Goal: Transaction & Acquisition: Purchase product/service

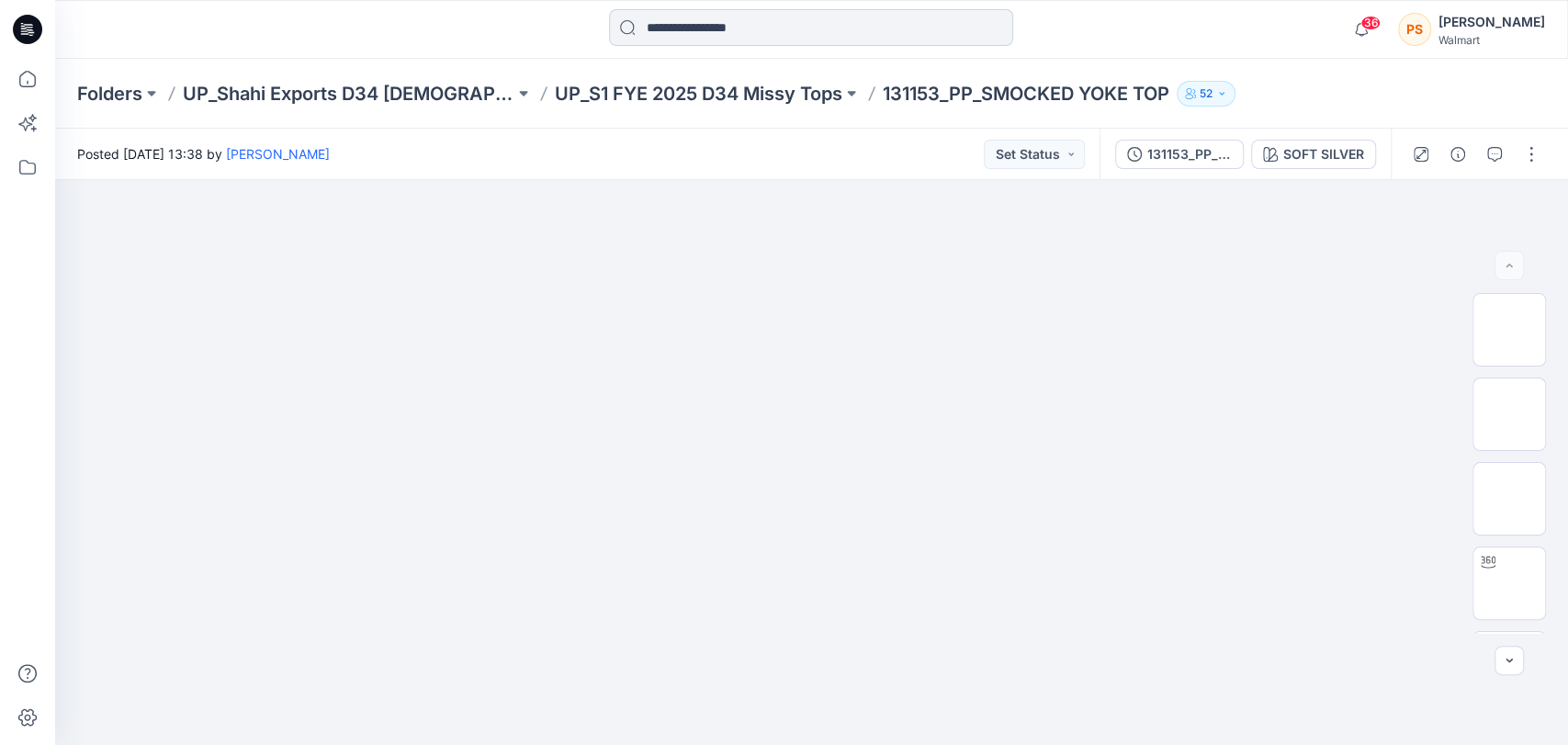
click at [721, 38] on input at bounding box center [811, 27] width 405 height 36
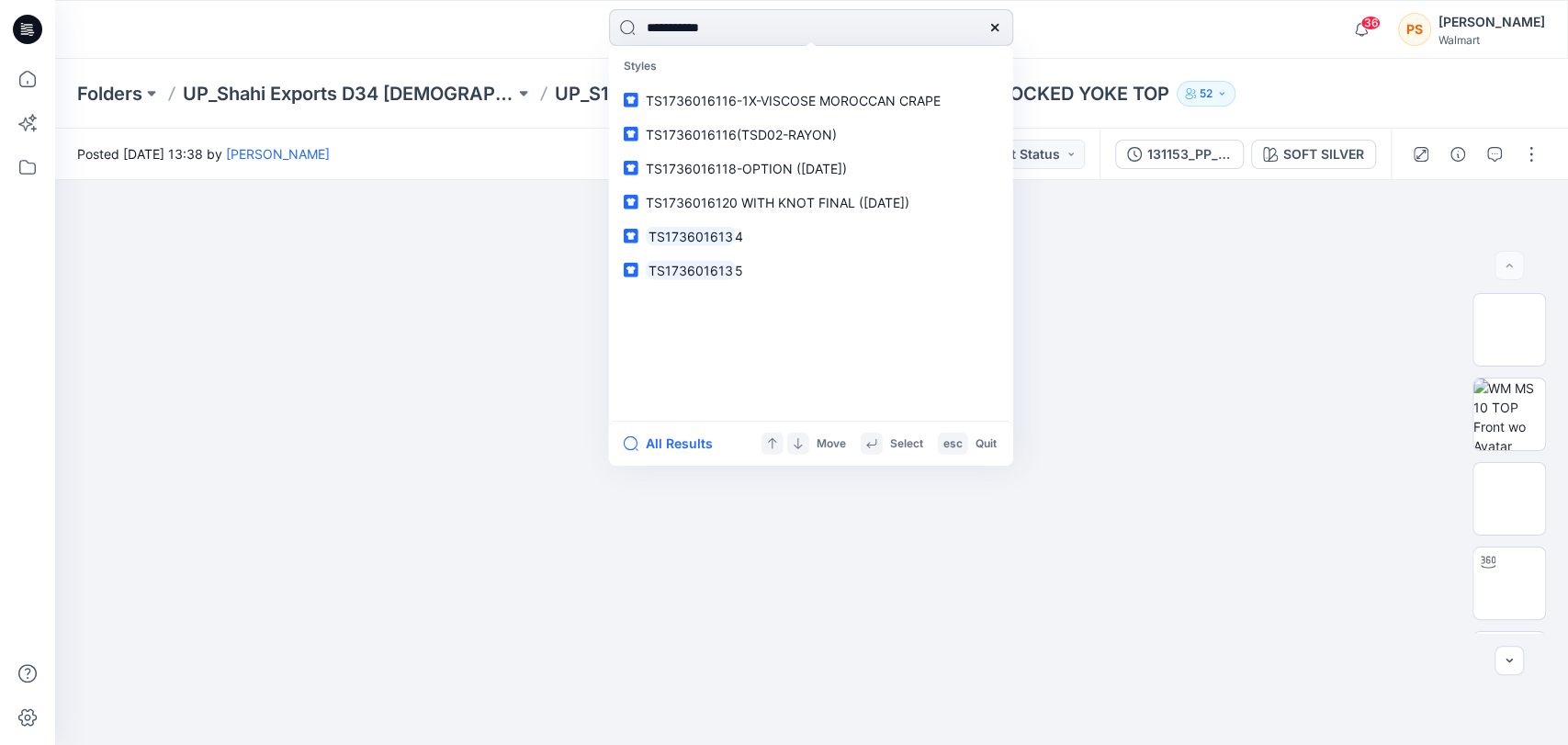
type input "**********"
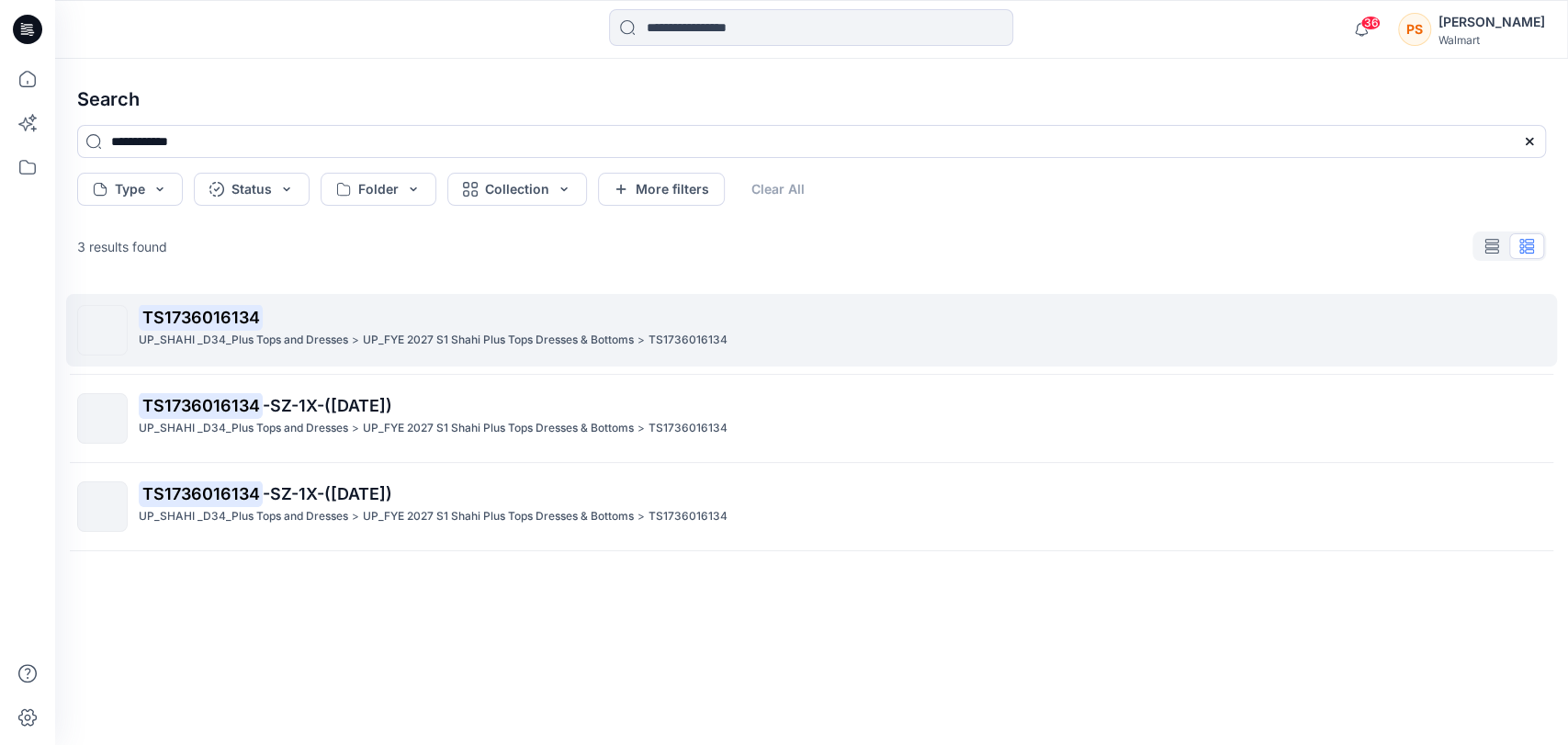
click at [206, 333] on p "UP_SHAHI _D34_Plus Tops and Dresses" at bounding box center [243, 340] width 210 height 20
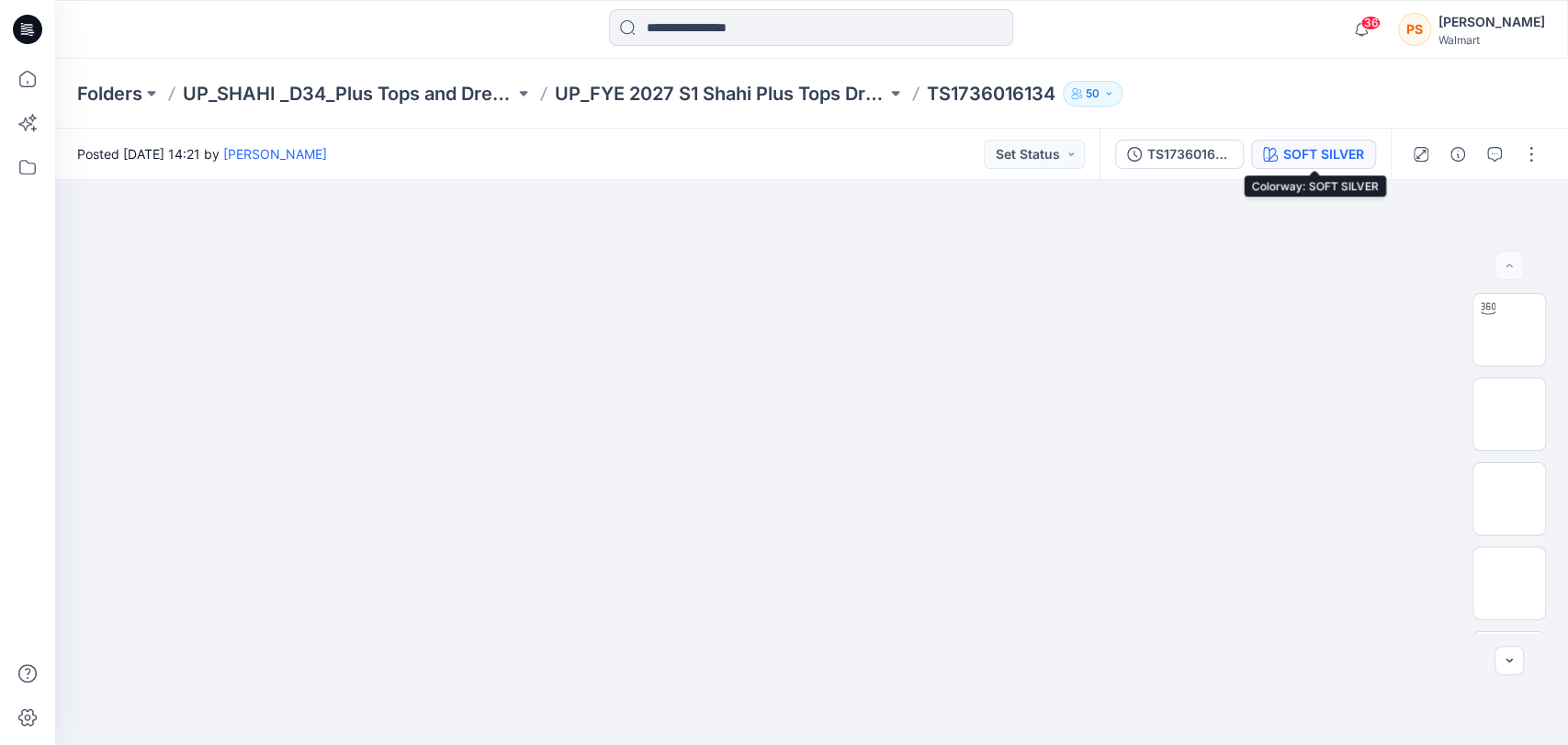
click at [1319, 152] on div "SOFT SILVER" at bounding box center [1324, 155] width 81 height 21
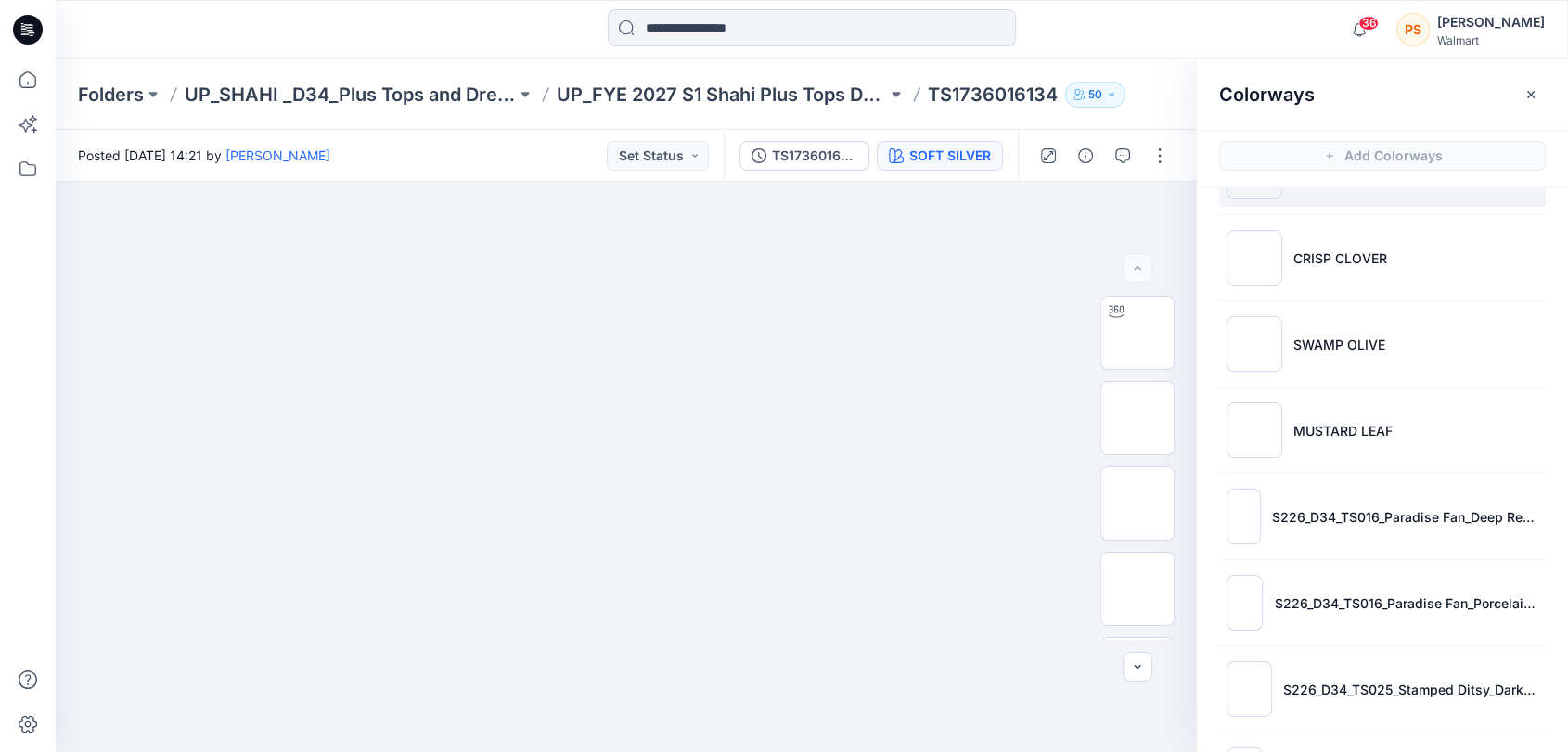
scroll to position [103, 0]
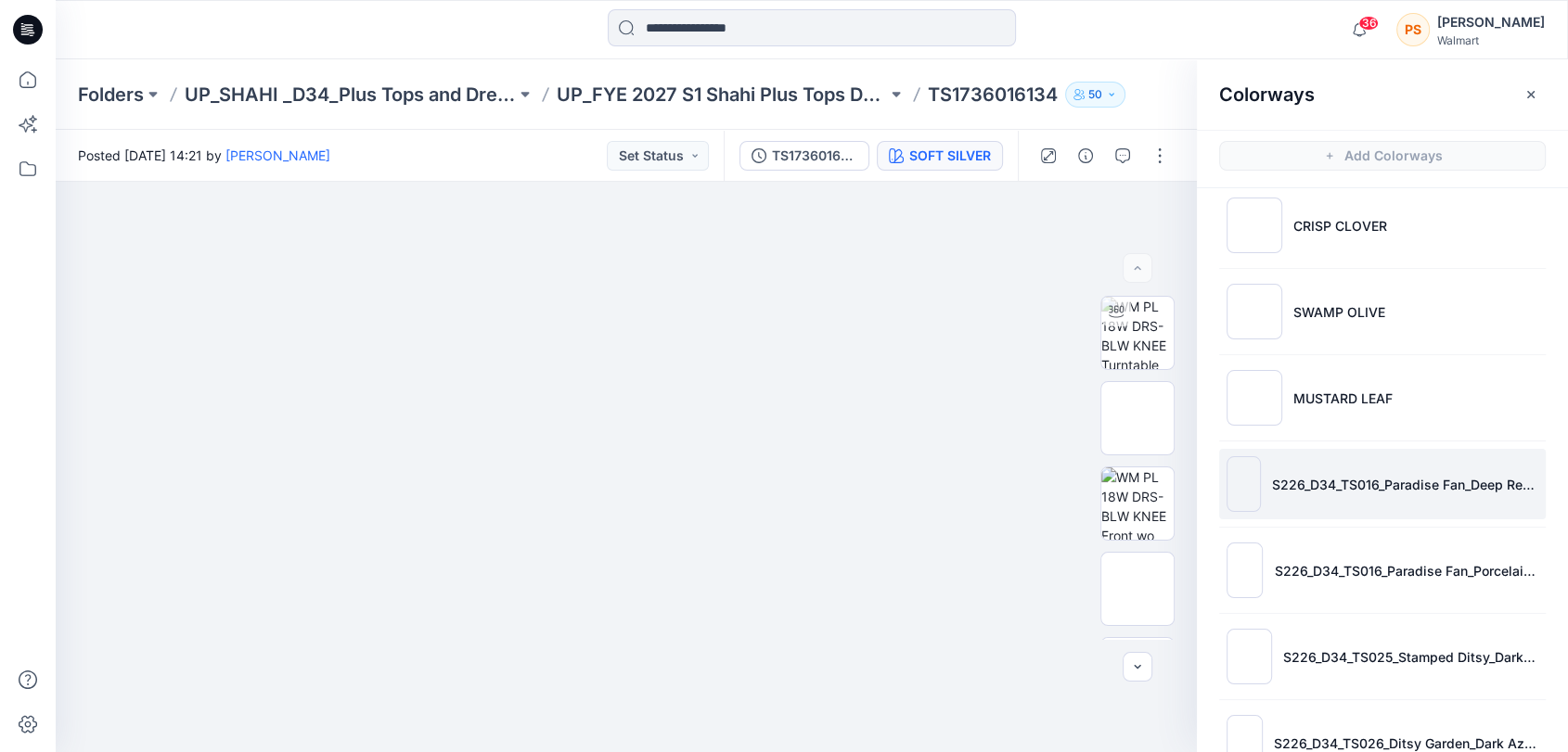
click at [1252, 484] on img at bounding box center [1243, 484] width 34 height 56
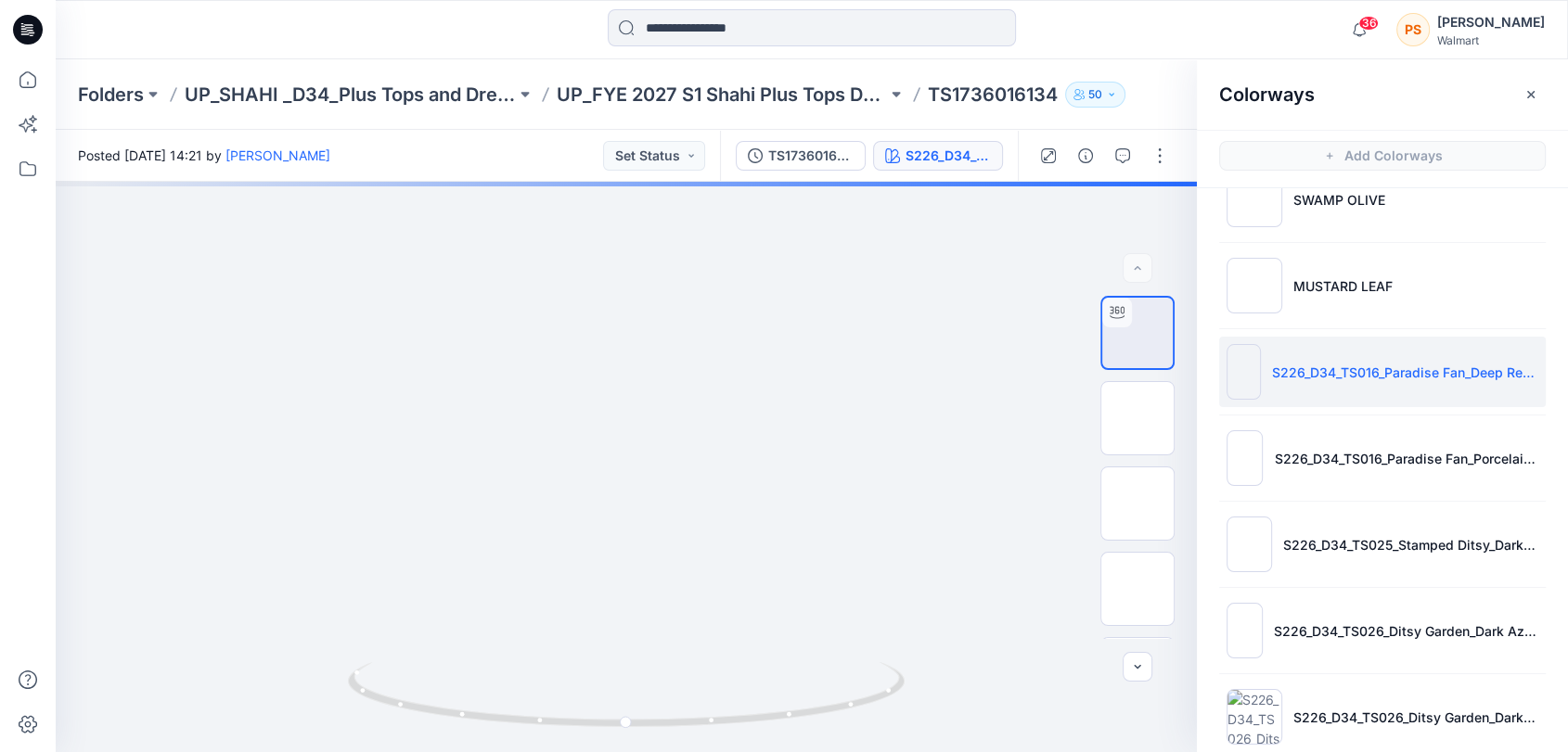
scroll to position [242, 0]
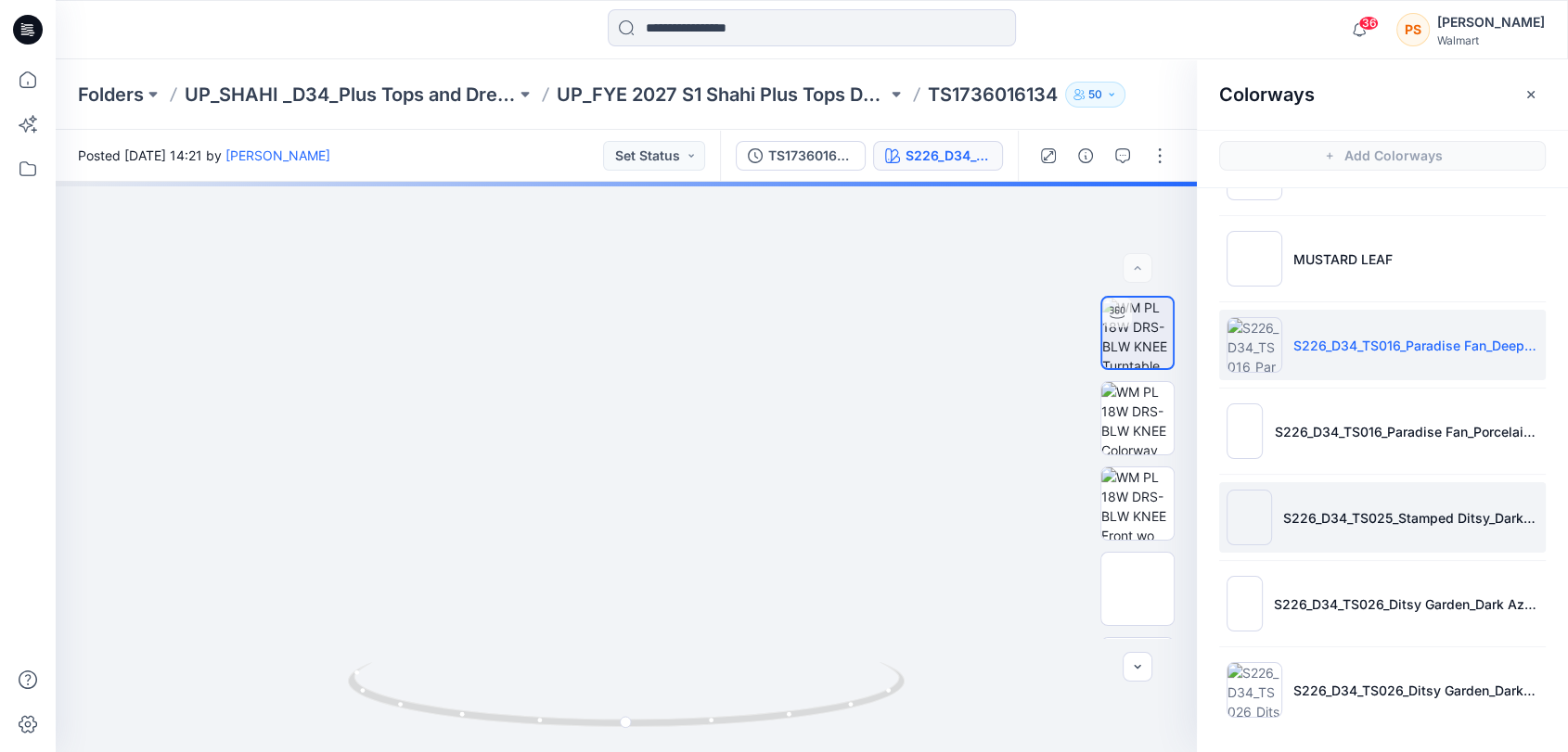
click at [1251, 535] on img at bounding box center [1249, 517] width 45 height 56
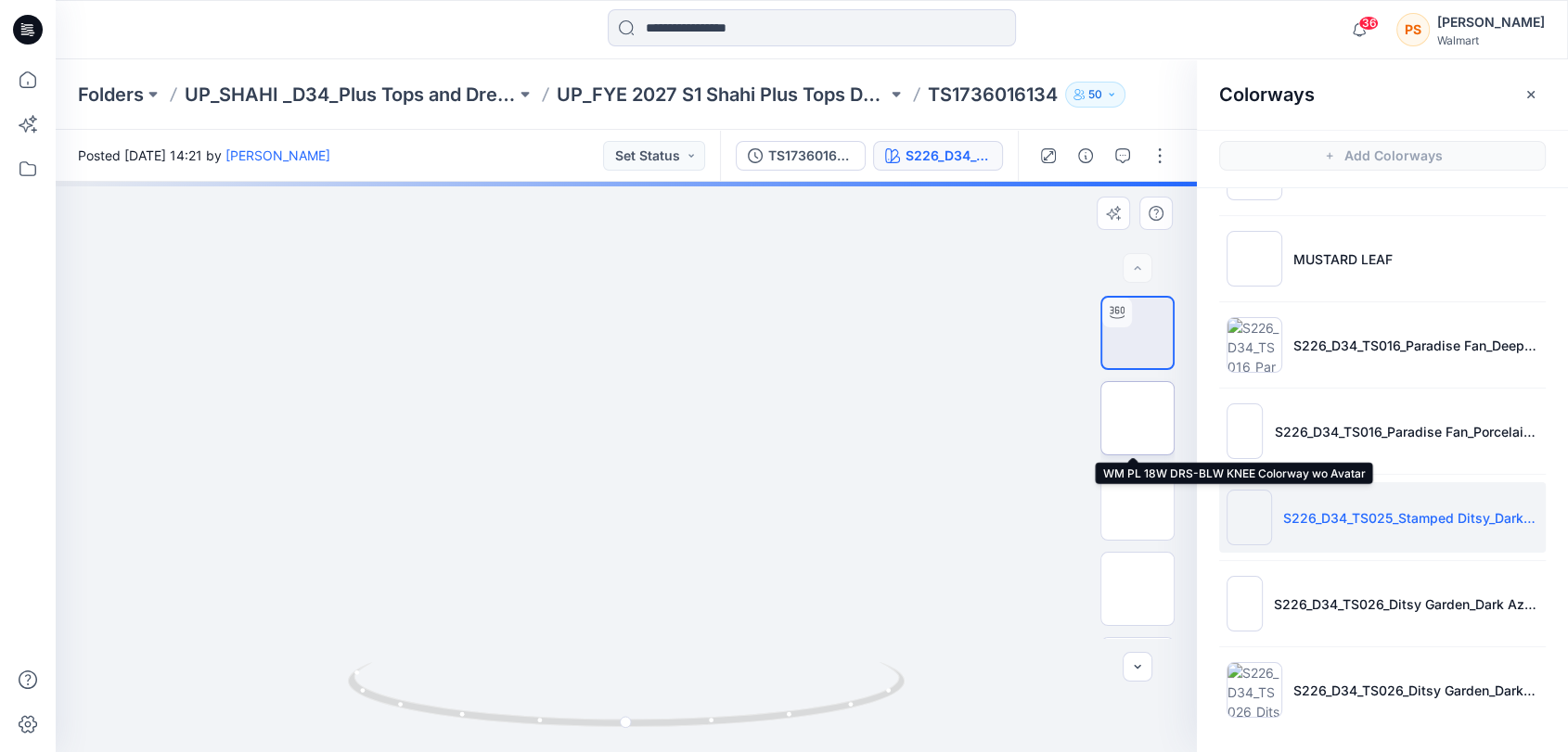
click at [1137, 419] on img at bounding box center [1137, 419] width 0 height 0
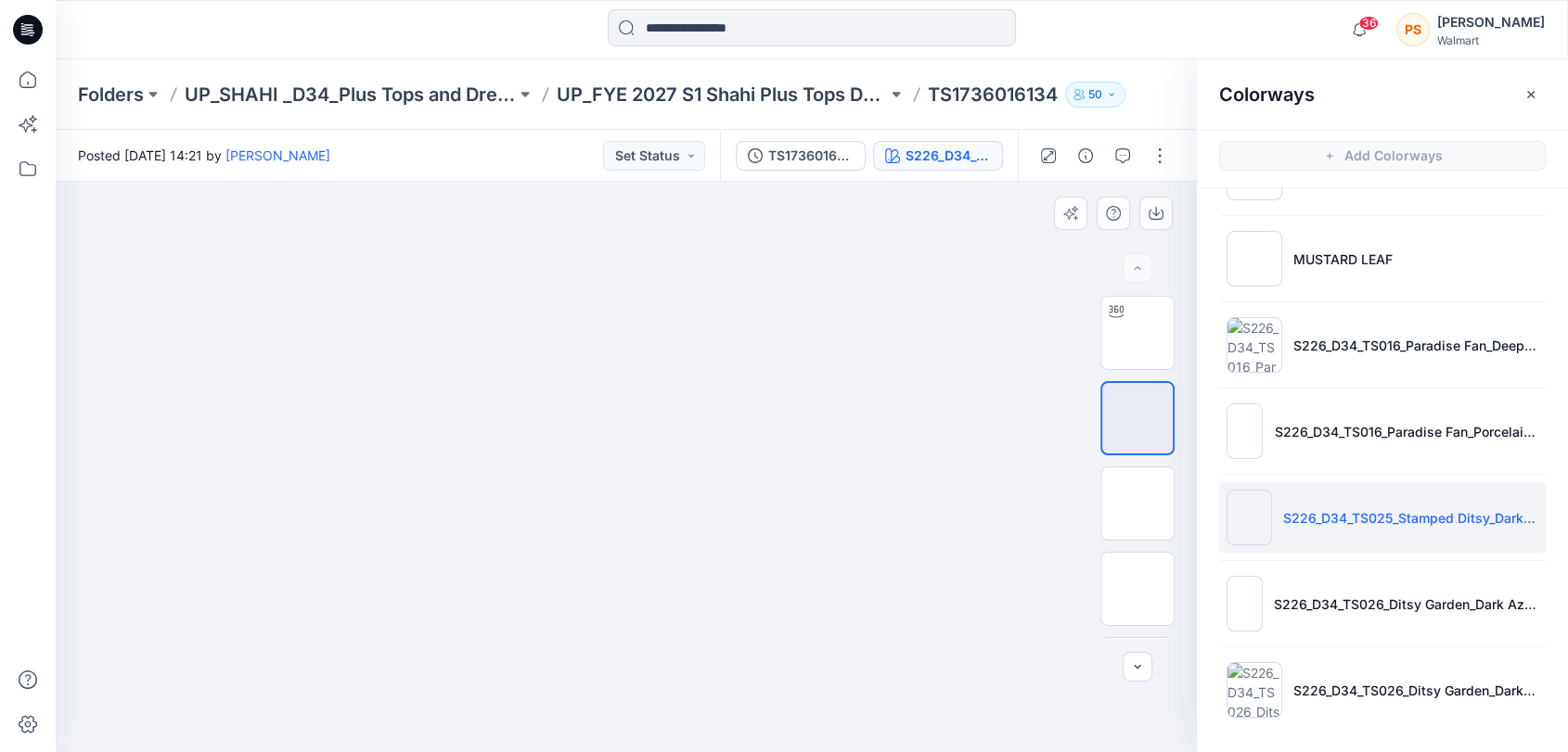
click at [700, 182] on img at bounding box center [627, 182] width 570 height 0
click at [1161, 217] on icon "button" at bounding box center [1156, 215] width 15 height 10
click at [1137, 504] on img at bounding box center [1137, 504] width 0 height 0
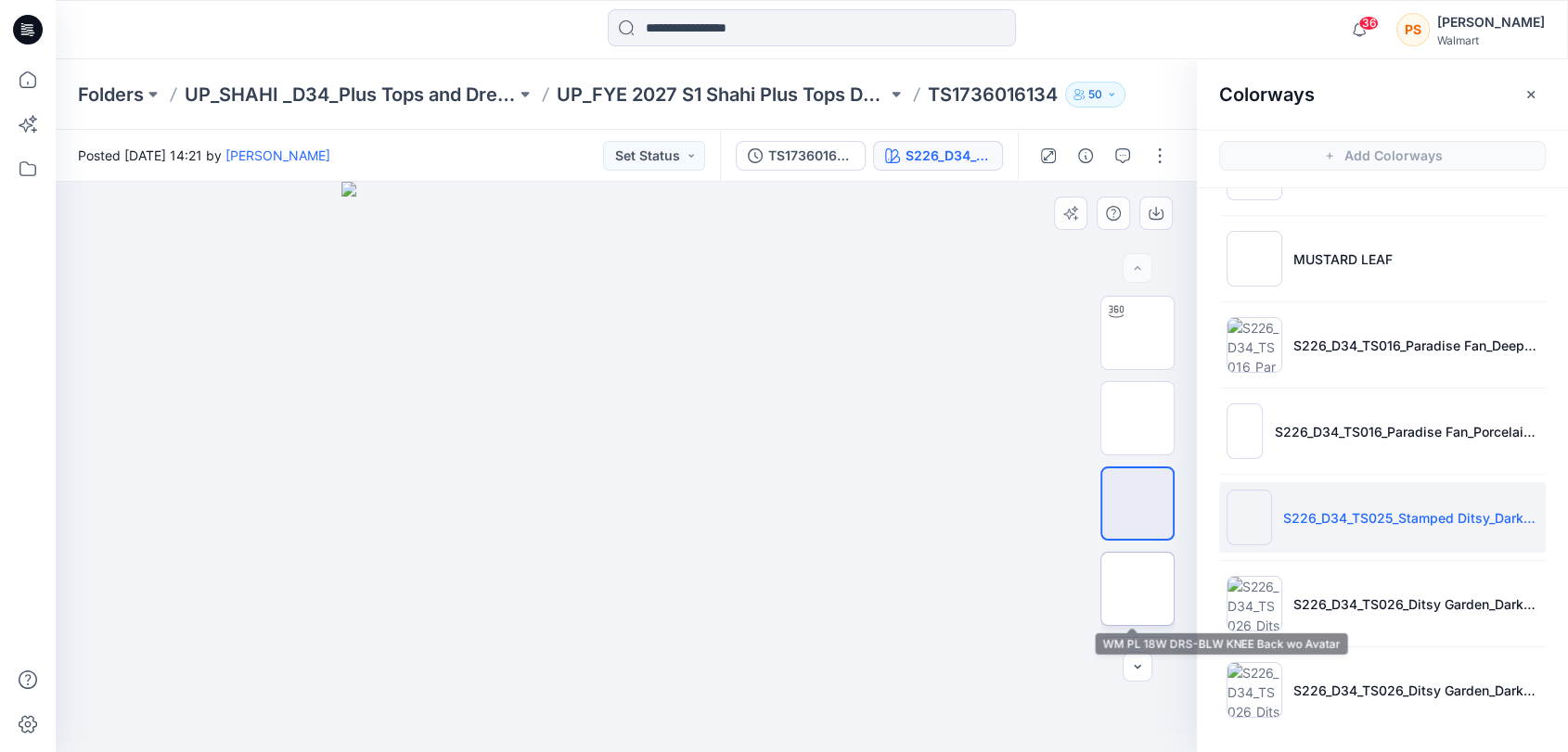
click at [1137, 589] on img at bounding box center [1137, 589] width 0 height 0
